Goal: Check status

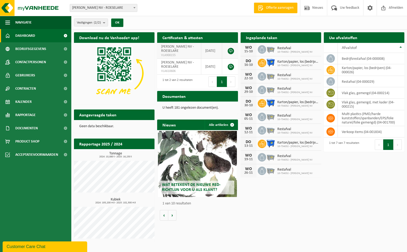
click at [180, 47] on span "[PERSON_NAME] NV - ROESELARE" at bounding box center [177, 49] width 33 height 8
click at [32, 102] on link "Kalender" at bounding box center [35, 101] width 71 height 13
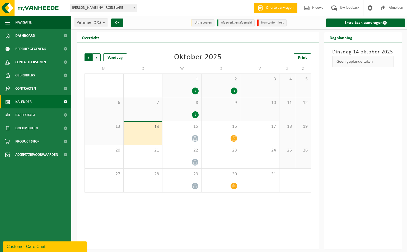
click at [97, 57] on span "Volgende" at bounding box center [97, 57] width 8 height 8
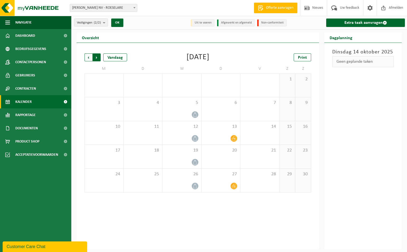
click at [89, 57] on span "Vorige" at bounding box center [89, 57] width 8 height 8
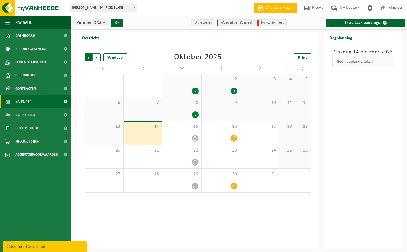
click at [95, 56] on span "Volgende" at bounding box center [97, 57] width 8 height 8
